Goal: Task Accomplishment & Management: Manage account settings

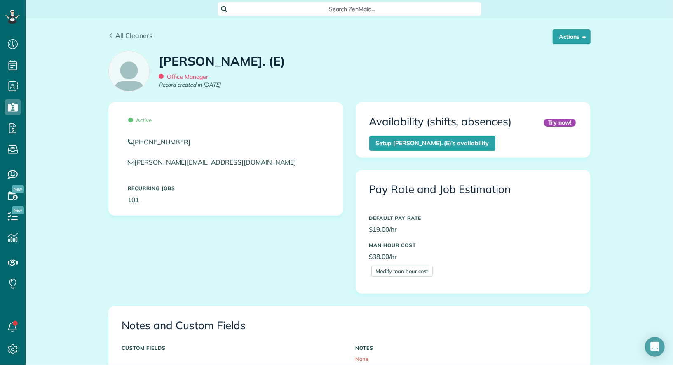
scroll to position [3, 3]
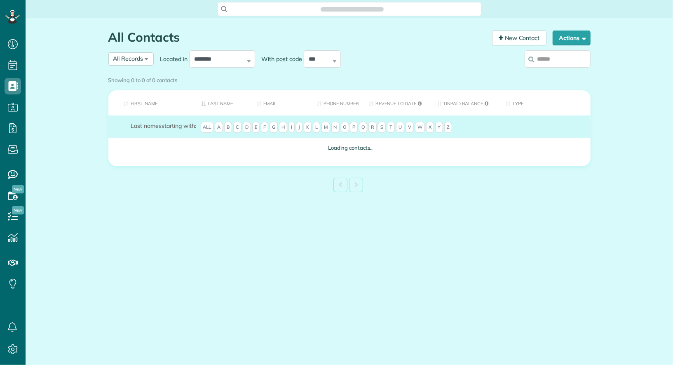
scroll to position [3, 3]
click at [550, 58] on input "search" at bounding box center [558, 58] width 66 height 17
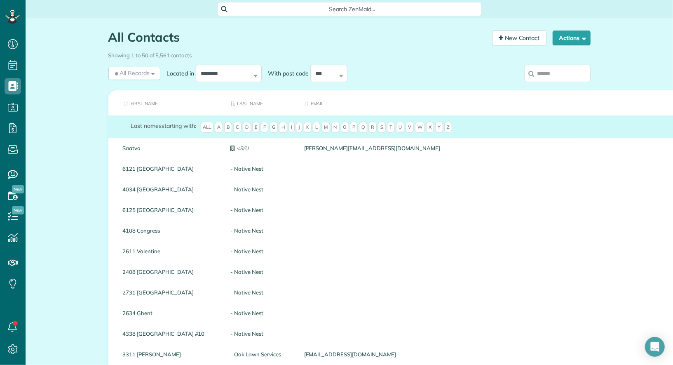
click at [554, 73] on input "search" at bounding box center [558, 73] width 66 height 17
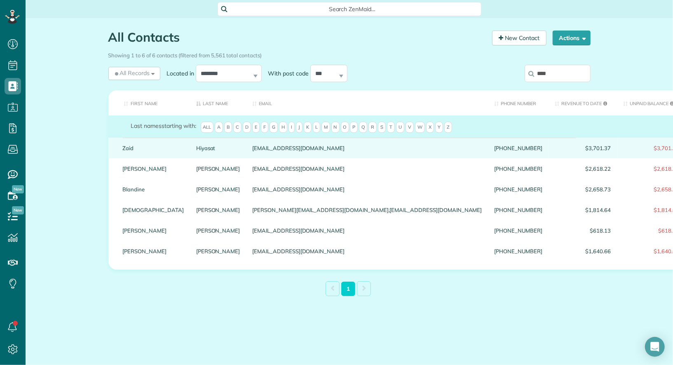
type input "****"
click at [129, 151] on link "Zaid" at bounding box center [153, 148] width 61 height 6
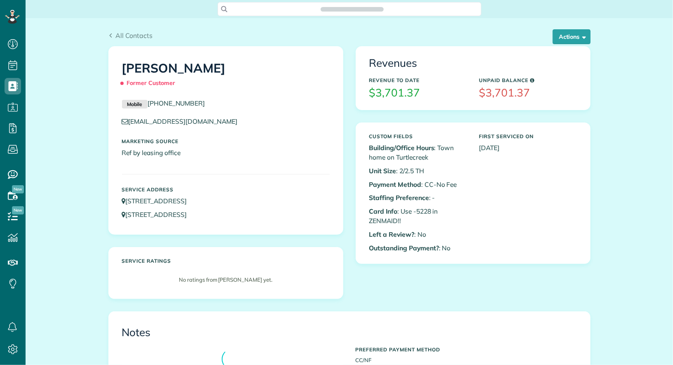
scroll to position [3, 3]
click at [578, 32] on button "Actions" at bounding box center [572, 36] width 38 height 15
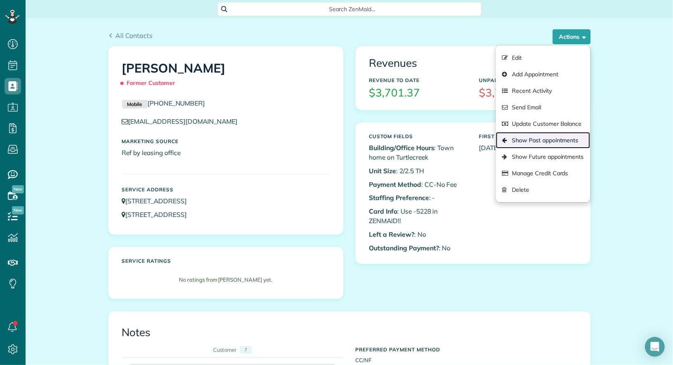
click at [561, 141] on link "Show Past appointments" at bounding box center [543, 140] width 94 height 16
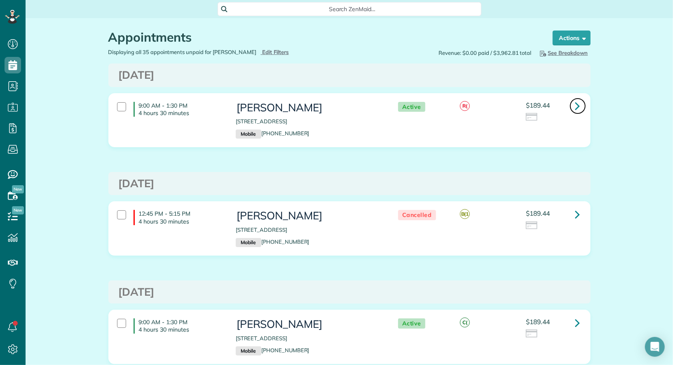
click at [579, 106] on icon at bounding box center [578, 106] width 5 height 14
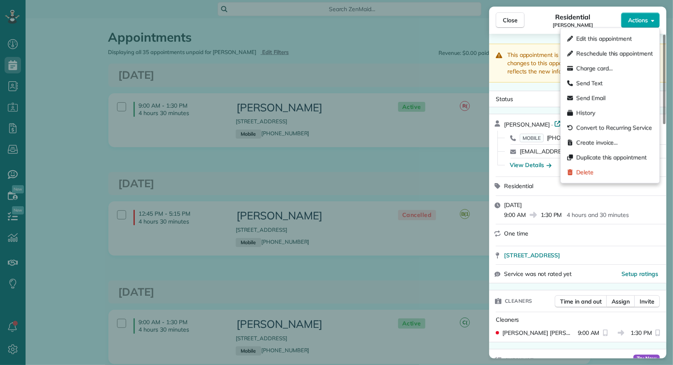
click at [649, 21] on button "Actions" at bounding box center [640, 20] width 39 height 16
click at [609, 160] on span "Duplicate this appointment" at bounding box center [611, 157] width 71 height 8
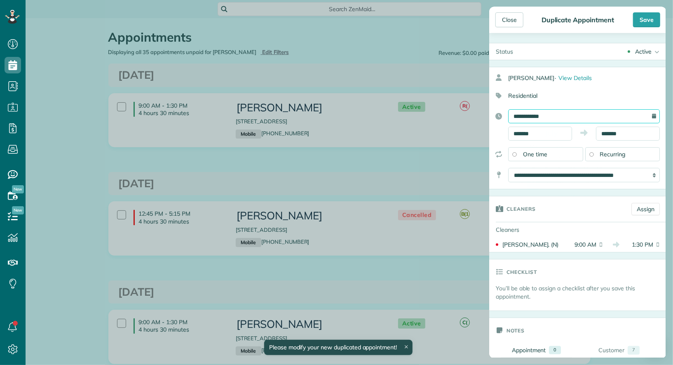
click at [574, 117] on input "**********" at bounding box center [584, 116] width 152 height 14
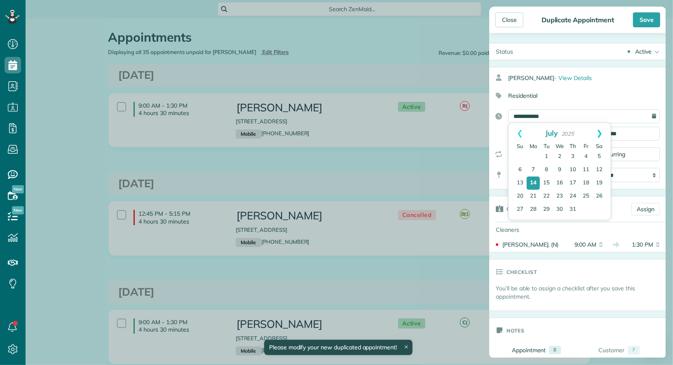
click at [598, 129] on link "Next" at bounding box center [599, 133] width 23 height 21
click at [560, 209] on link "27" at bounding box center [559, 209] width 13 height 13
type input "**********"
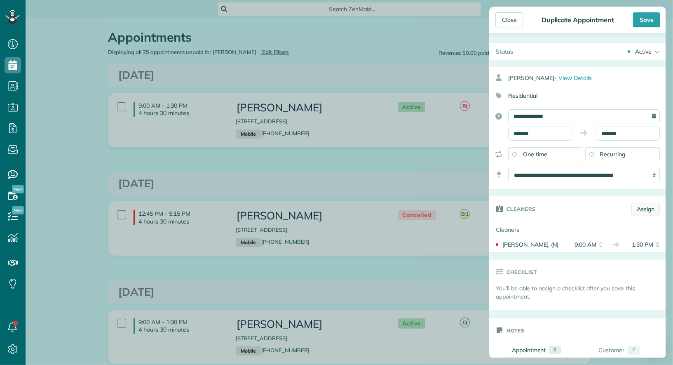
click at [649, 210] on link "Assign" at bounding box center [646, 209] width 28 height 12
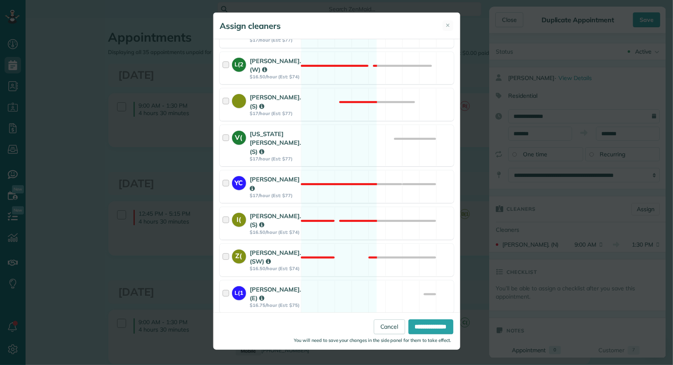
scroll to position [896, 0]
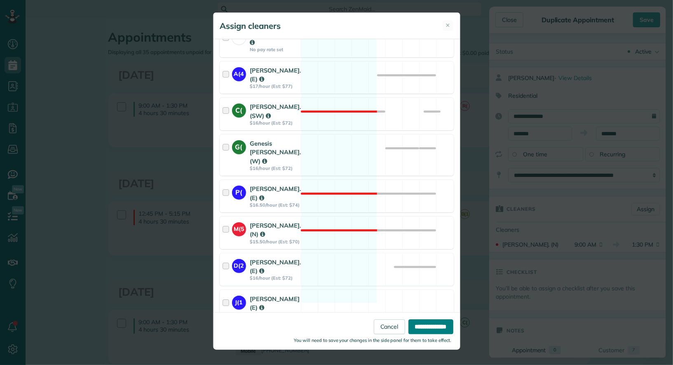
click at [416, 328] on input "**********" at bounding box center [431, 326] width 45 height 15
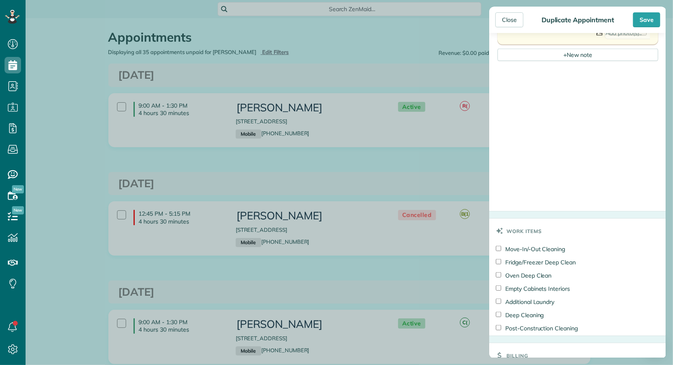
scroll to position [523, 0]
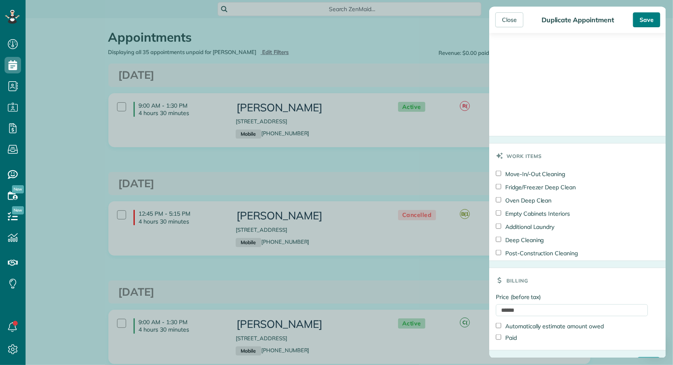
click at [645, 19] on div "Save" at bounding box center [646, 19] width 27 height 15
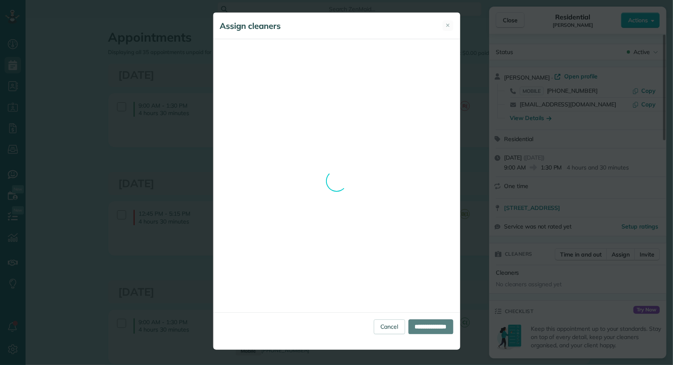
click at [548, 49] on div "Assign cleaners ✕ Cleaning for Zaid Hiyasat Wed, Aug 27 - 9:00 AM to 1:30 PM 32…" at bounding box center [336, 182] width 673 height 365
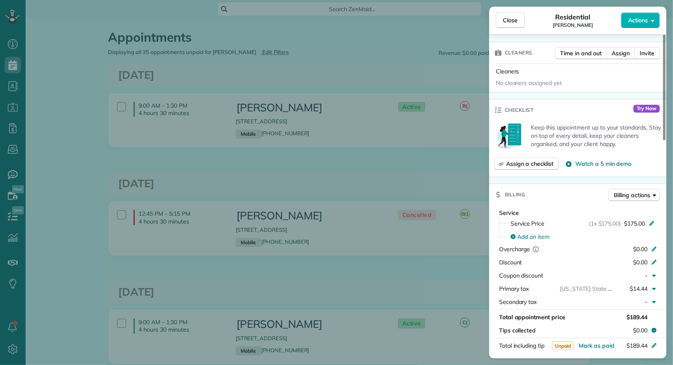
scroll to position [203, 0]
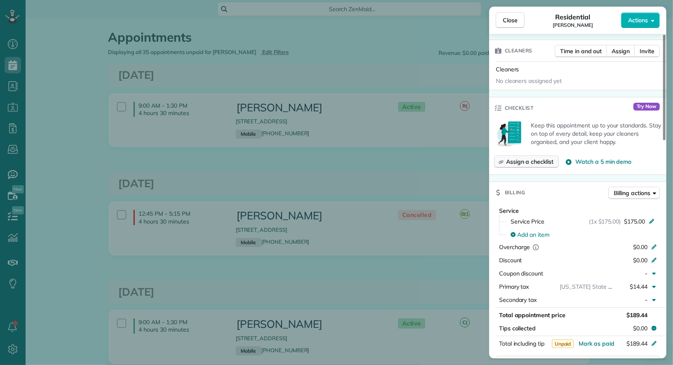
click at [522, 160] on span "Assign a checklist" at bounding box center [529, 162] width 47 height 8
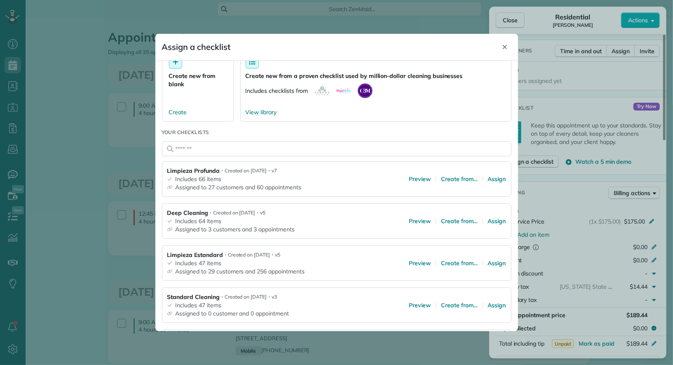
scroll to position [32, 0]
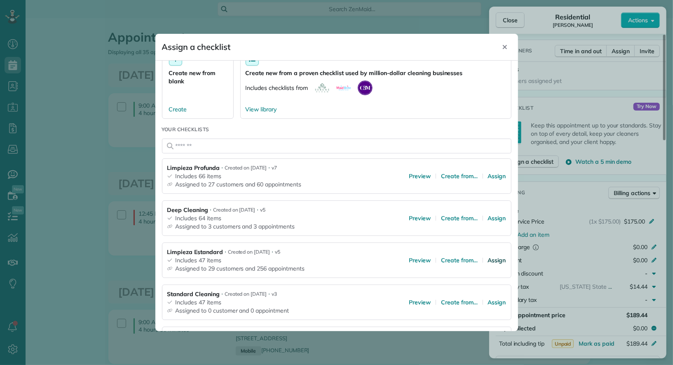
click at [499, 261] on span "Assign" at bounding box center [497, 260] width 18 height 8
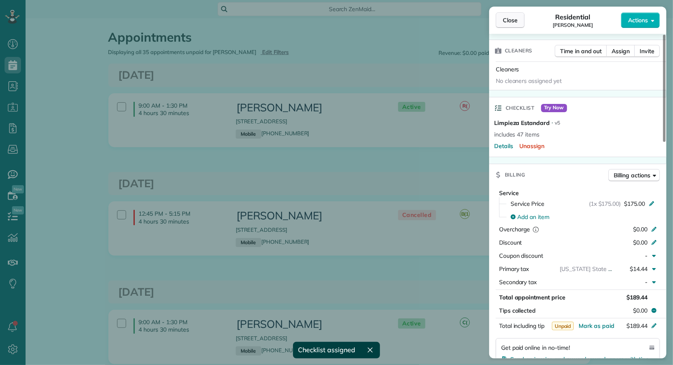
click at [510, 19] on span "Close" at bounding box center [510, 20] width 15 height 8
